Goal: Information Seeking & Learning: Understand process/instructions

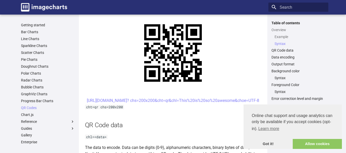
scroll to position [256, 0]
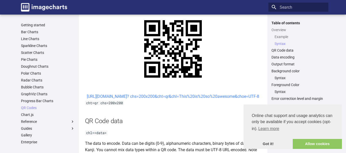
click at [191, 99] on link "https://image-charts.com/chart? chs=200x200&cht=qr&chl=This%20is%20so%20awesome…" at bounding box center [173, 96] width 172 height 5
drag, startPoint x: 187, startPoint y: 103, endPoint x: 174, endPoint y: 96, distance: 13.7
click at [174, 96] on link "https://image-charts.com/chart? chs=200x200&cht=qr&chl=This%20is%20so%20awesome…" at bounding box center [173, 96] width 172 height 5
drag, startPoint x: 238, startPoint y: 104, endPoint x: 110, endPoint y: 96, distance: 127.9
click at [108, 99] on center "https://image-charts.com/chart? chs=200x200&cht=qr&chl=This%20is%20so%20awesome…" at bounding box center [173, 96] width 176 height 7
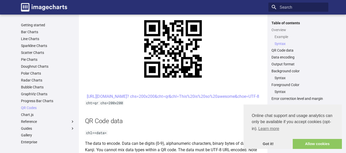
copy link "https://image-charts.com/chart? chs=200x200&cht=qr&chl=This%20is%20so%20awesome…"
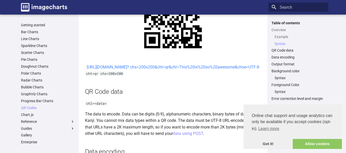
scroll to position [281, 0]
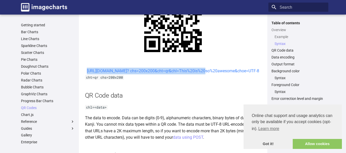
drag, startPoint x: 142, startPoint y: 69, endPoint x: 156, endPoint y: 79, distance: 17.0
click at [156, 74] on center "https://image-charts.com/chart? chs=200x200&cht=qr&chl=This%20is%20so%20awesome…" at bounding box center [173, 71] width 176 height 7
copy link "https://image-charts.com/chart? chs=200x200&cht=qr&chl="
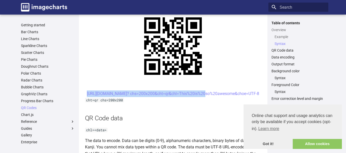
scroll to position [256, 0]
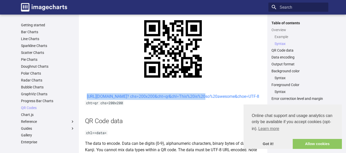
click at [143, 97] on link "https://image-charts.com/chart? chs=200x200&cht=qr&chl=This%20is%20so%20awesome…" at bounding box center [173, 96] width 172 height 5
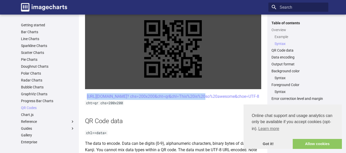
click at [143, 88] on link at bounding box center [173, 49] width 176 height 81
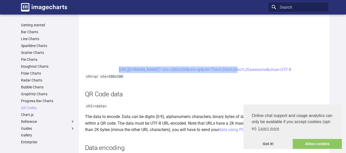
scroll to position [358, 0]
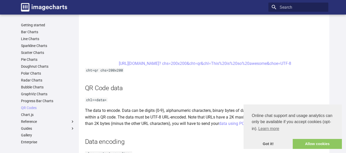
click at [191, 92] on h2 "QR Code data" at bounding box center [205, 88] width 240 height 9
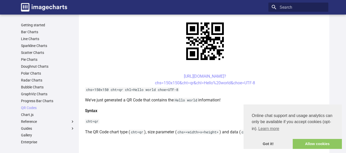
scroll to position [102, 0]
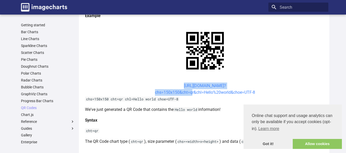
drag, startPoint x: 174, startPoint y: 86, endPoint x: 190, endPoint y: 94, distance: 18.0
click at [190, 94] on center "https://image-charts.com/chart? chs=150x150&cht=qr&chl=Hello%20world&choe=UTF-8" at bounding box center [205, 89] width 240 height 13
click at [113, 86] on center "https://image-charts.com/chart? chs=150x150&cht=qr&chl=Hello%20world&choe=UTF-8" at bounding box center [205, 89] width 240 height 13
drag, startPoint x: 173, startPoint y: 86, endPoint x: 202, endPoint y: 94, distance: 29.9
click at [202, 94] on center "https://image-charts.com/chart? chs=150x150&cht=qr&chl=Hello%20world&choe=UTF-8" at bounding box center [205, 89] width 240 height 13
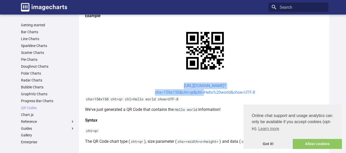
copy link "https://image-charts.com/chart? chs=150x150&cht=qr&chl"
click at [268, 85] on center "https://image-charts.com/chart? chs=150x150&cht=qr&chl=Hello%20world&choe=UTF-8" at bounding box center [205, 89] width 240 height 13
drag, startPoint x: 154, startPoint y: 93, endPoint x: 192, endPoint y: 89, distance: 38.5
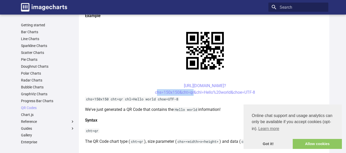
click at [191, 91] on center "https://image-charts.com/chart? chs=150x150&cht=qr&chl=Hello%20world&choe=UTF-8" at bounding box center [205, 89] width 240 height 13
click at [303, 95] on center "https://image-charts.com/chart? chs=150x150&cht=qr&chl=Hello%20world&choe=UTF-8" at bounding box center [205, 89] width 240 height 13
drag, startPoint x: 258, startPoint y: 93, endPoint x: 160, endPoint y: 89, distance: 97.6
click at [160, 89] on center "https://image-charts.com/chart? chs=150x150&cht=qr&chl=Hello%20world&choe=UTF-8" at bounding box center [205, 89] width 240 height 13
copy link "https://image-charts.com/chart? chs=150x150&cht=qr&chl=Hello%20world&choe=UTF-8"
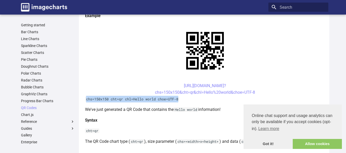
drag, startPoint x: 183, startPoint y: 99, endPoint x: 93, endPoint y: 92, distance: 90.6
copy code "chs=150x150 cht=qr chl=Hello world choe=UTF-8"
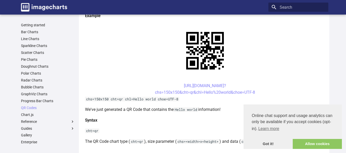
click at [274, 92] on center "https://image-charts.com/chart? chs=150x150&cht=qr&chl=Hello%20world&choe=UTF-8" at bounding box center [205, 89] width 240 height 13
drag, startPoint x: 258, startPoint y: 93, endPoint x: 166, endPoint y: 83, distance: 92.4
click at [166, 83] on center "https://image-charts.com/chart? chs=150x150&cht=qr&chl=Hello%20world&choe=UTF-8" at bounding box center [205, 89] width 240 height 13
copy link "https://image-charts.com/chart? chs=150x150&cht=qr&chl=Hello%20world&choe=UTF-8"
click at [142, 83] on center "https://image-charts.com/chart? chs=150x150&cht=qr&chl=Hello%20world&choe=UTF-8" at bounding box center [205, 89] width 240 height 13
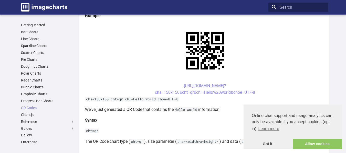
click at [144, 100] on code "chs=150x150 cht=qr chl=Hello world choe=UTF-8" at bounding box center [132, 99] width 94 height 5
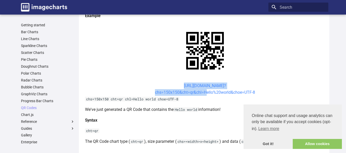
drag, startPoint x: 174, startPoint y: 85, endPoint x: 204, endPoint y: 94, distance: 30.8
click at [204, 94] on center "https://image-charts.com/chart? chs=150x150&cht=qr&chl=Hello%20world&choe=UTF-8" at bounding box center [205, 89] width 240 height 13
copy link "https://image-charts.com/chart? chs=150x150&cht=qr&chl="
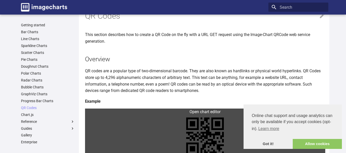
scroll to position [26, 0]
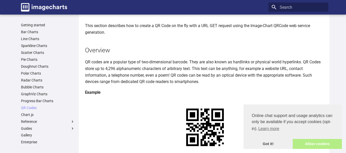
click at [323, 144] on link "Allow cookies" at bounding box center [316, 144] width 49 height 10
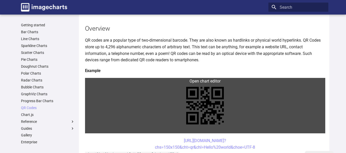
scroll to position [77, 0]
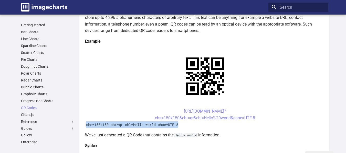
drag, startPoint x: 259, startPoint y: 118, endPoint x: 267, endPoint y: 125, distance: 10.2
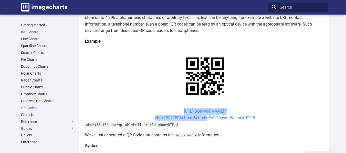
drag, startPoint x: 174, startPoint y: 110, endPoint x: 204, endPoint y: 118, distance: 30.9
click at [204, 118] on center "https://image-charts.com/chart? chs=150x150&cht=qr&chl=Hello%20world&choe=UTF-8" at bounding box center [205, 114] width 240 height 13
copy link "https://image-charts.com/chart? chs=150x150&cht=qr&chl="
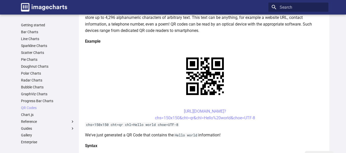
click at [257, 119] on center "https://image-charts.com/chart? chs=150x150&cht=qr&chl=Hello%20world&choe=UTF-8" at bounding box center [205, 114] width 240 height 13
drag, startPoint x: 257, startPoint y: 118, endPoint x: 156, endPoint y: 111, distance: 100.6
click at [156, 111] on center "https://image-charts.com/chart? chs=150x150&cht=qr&chl=Hello%20world&choe=UTF-8" at bounding box center [205, 114] width 240 height 13
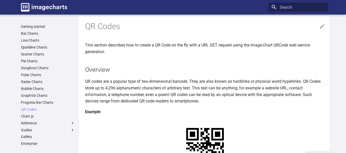
scroll to position [0, 0]
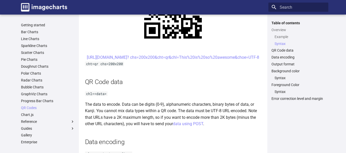
scroll to position [281, 0]
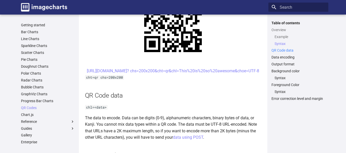
click at [288, 50] on link "QR Code data" at bounding box center [298, 50] width 54 height 5
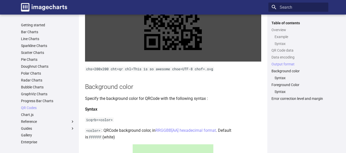
scroll to position [567, 0]
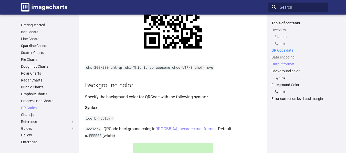
click at [285, 51] on link "QR Code data" at bounding box center [298, 50] width 54 height 5
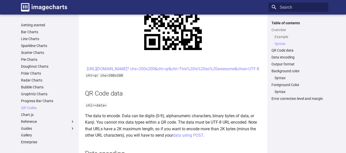
scroll to position [259, 0]
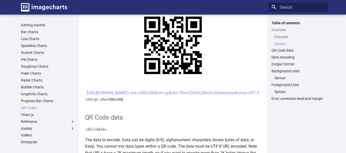
drag, startPoint x: 241, startPoint y: 99, endPoint x: 110, endPoint y: 93, distance: 130.9
click at [110, 93] on center "https://image-charts.com/chart? chs=200x200&cht=qr&chl=This%20is%20so%20awesome…" at bounding box center [173, 93] width 176 height 7
copy link "https://image-charts.com/chart? chs=200x200&cht=qr&chl=This%20is%20so%20awesome…"
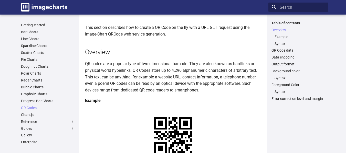
scroll to position [77, 0]
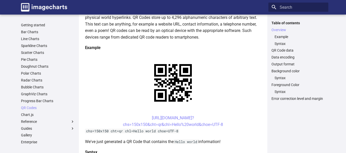
drag, startPoint x: 311, startPoint y: 137, endPoint x: 296, endPoint y: 136, distance: 15.4
click at [310, 137] on div "Table of contents Overview Example Syntax QR Code data Data encoding Output for…" at bounding box center [298, 84] width 60 height 126
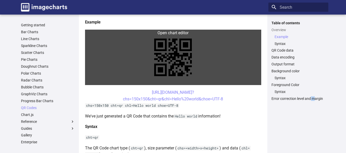
scroll to position [128, 0]
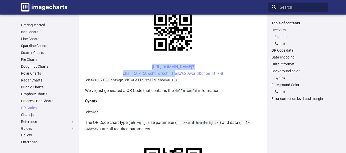
drag, startPoint x: 142, startPoint y: 66, endPoint x: 172, endPoint y: 76, distance: 31.8
click at [172, 76] on center "https://image-charts.com/chart? chs=150x150&cht=qr&chl=Hello%20world&choe=UTF-8" at bounding box center [173, 70] width 176 height 13
